Goal: Information Seeking & Learning: Learn about a topic

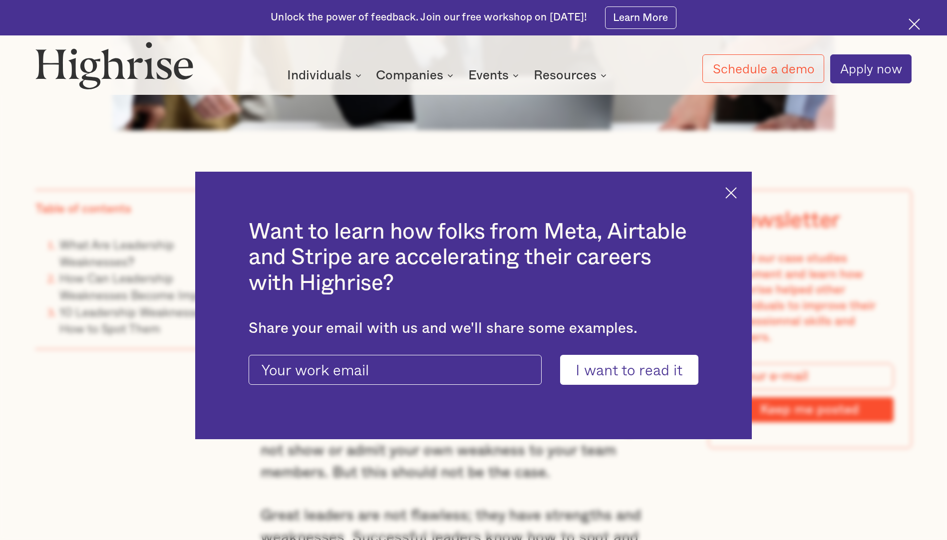
scroll to position [849, 0]
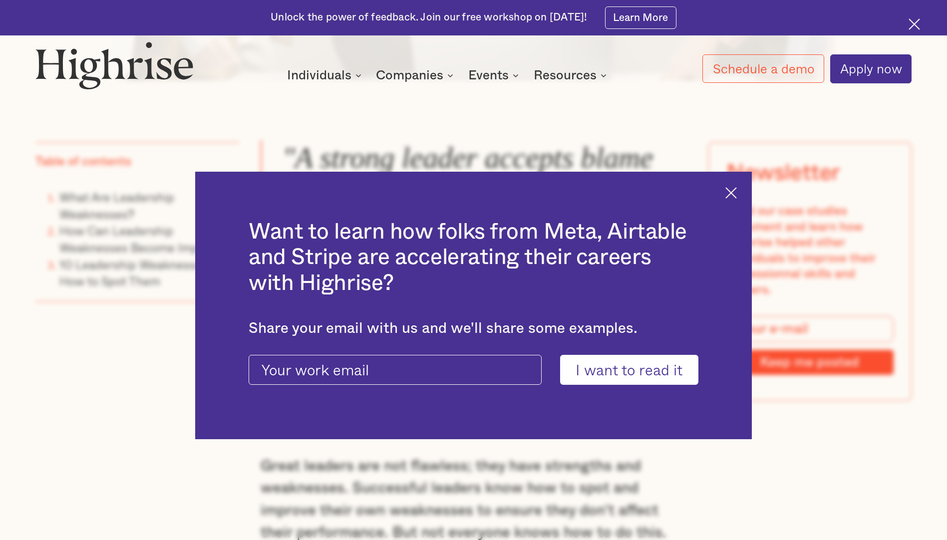
click at [737, 191] on img at bounding box center [731, 192] width 11 height 11
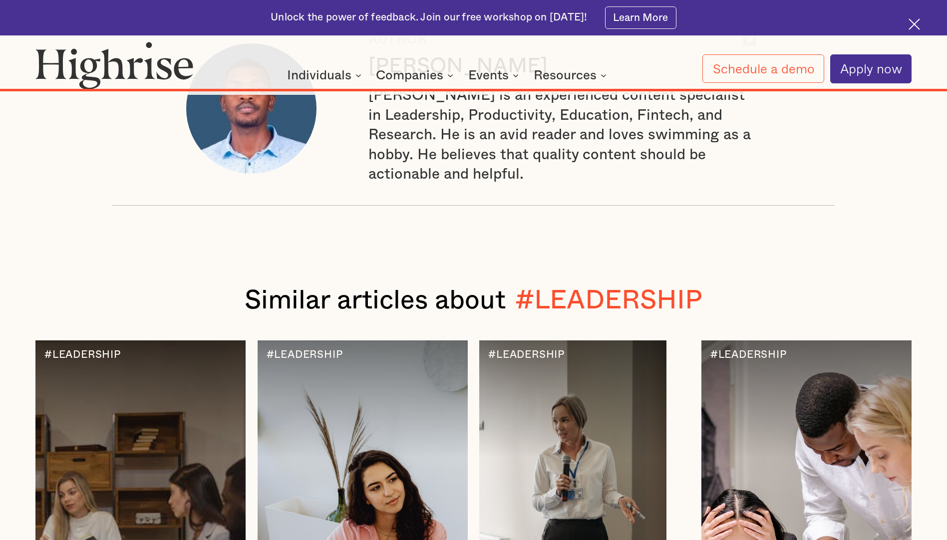
scroll to position [15580, 0]
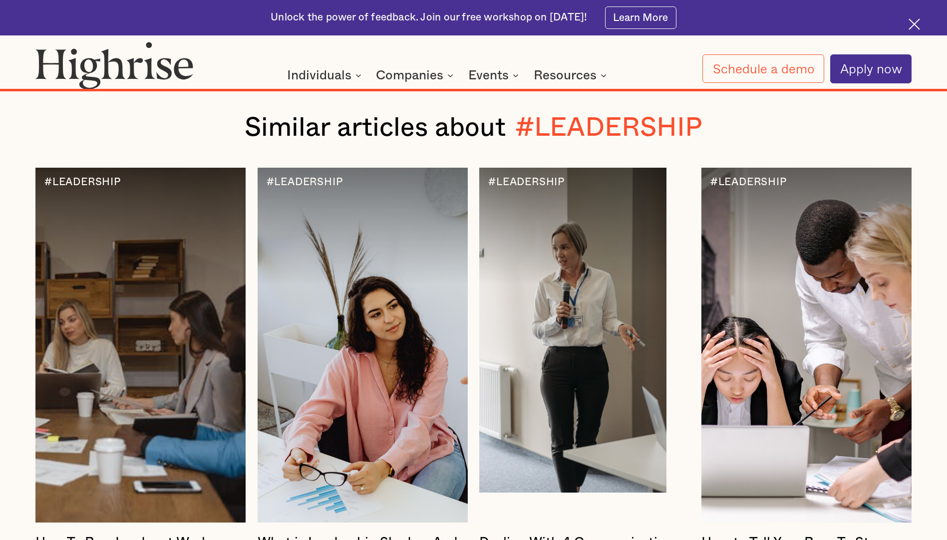
scroll to position [15730, 0]
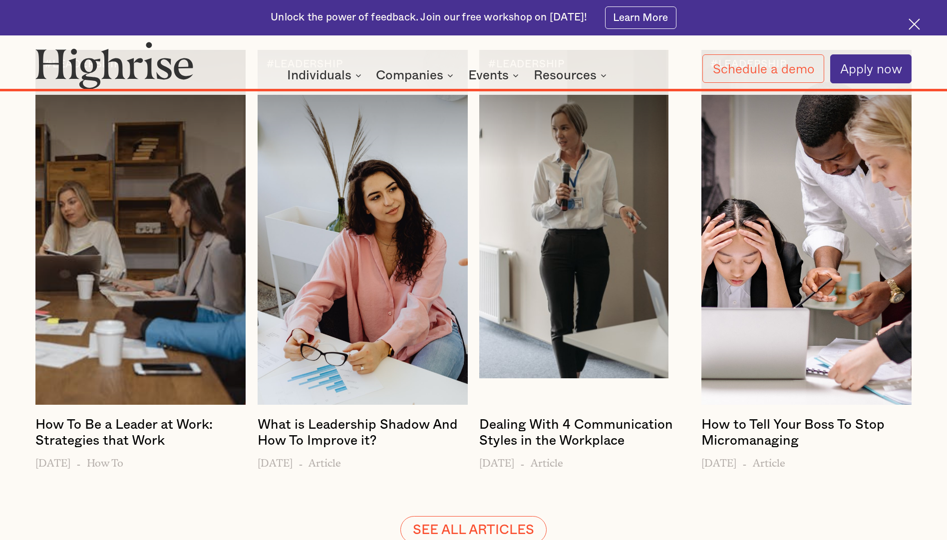
scroll to position [15830, 0]
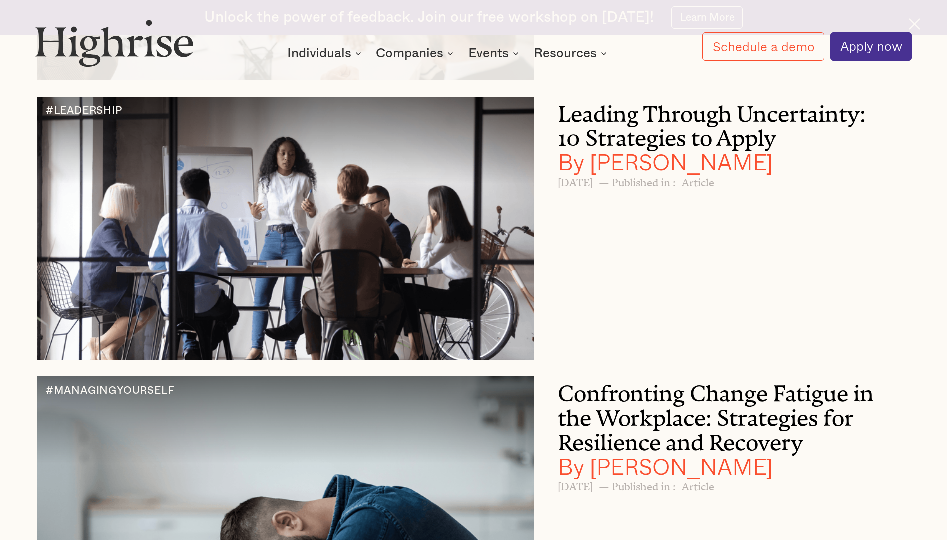
scroll to position [1298, 0]
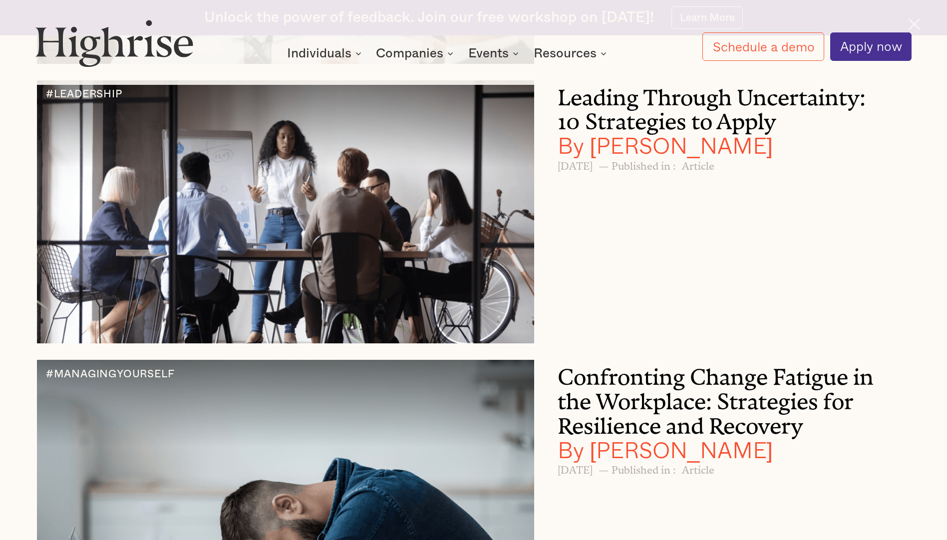
click at [643, 122] on h3 "Leading Through Uncertainty: 10 Strategies to Apply By [PERSON_NAME]" at bounding box center [716, 119] width 317 height 78
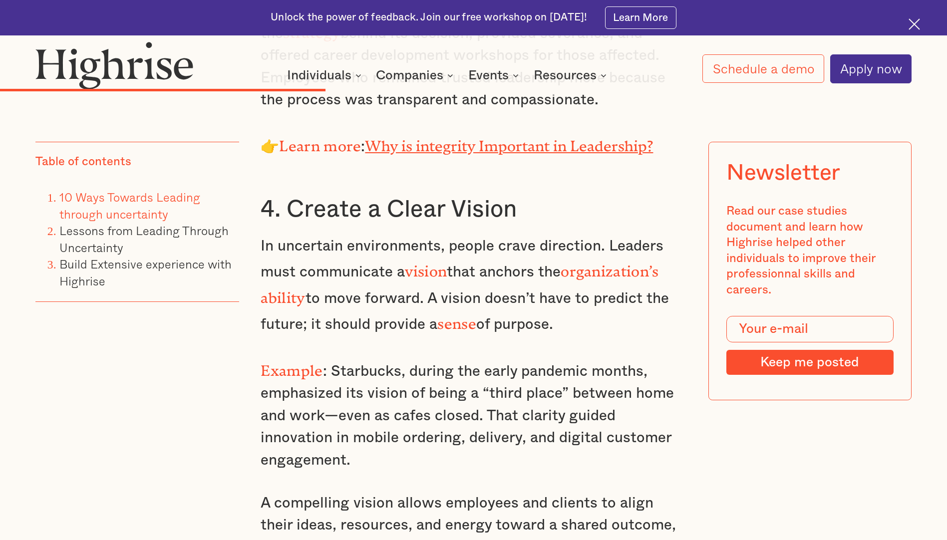
scroll to position [3496, 0]
